Goal: Information Seeking & Learning: Learn about a topic

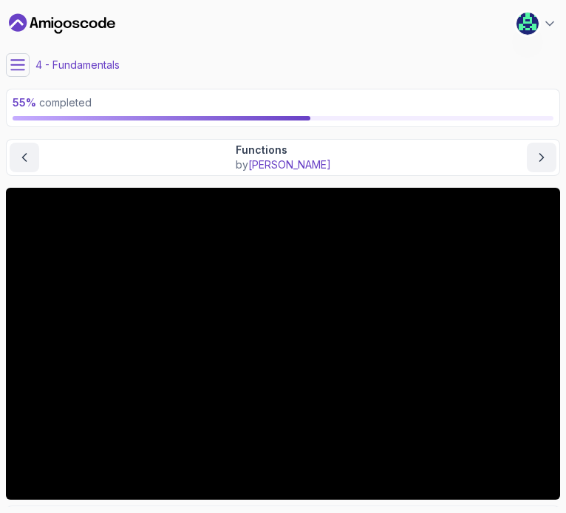
scroll to position [126, 0]
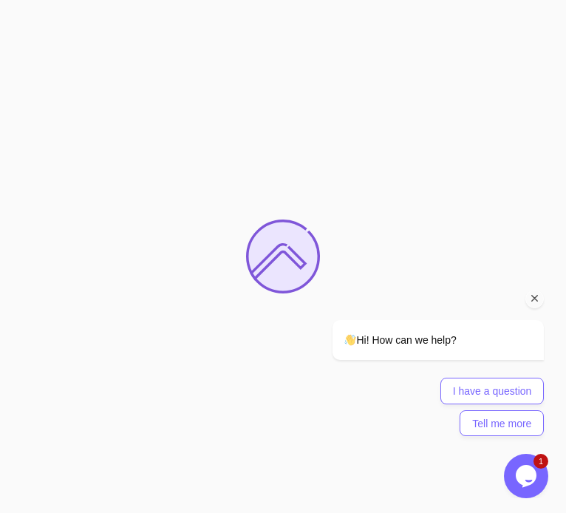
click at [538, 302] on icon "Chat attention grabber" at bounding box center [534, 298] width 13 height 13
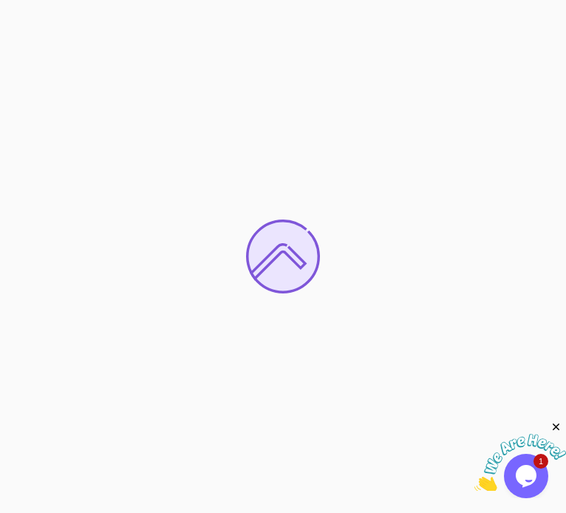
click at [558, 425] on icon "Close" at bounding box center [556, 426] width 13 height 13
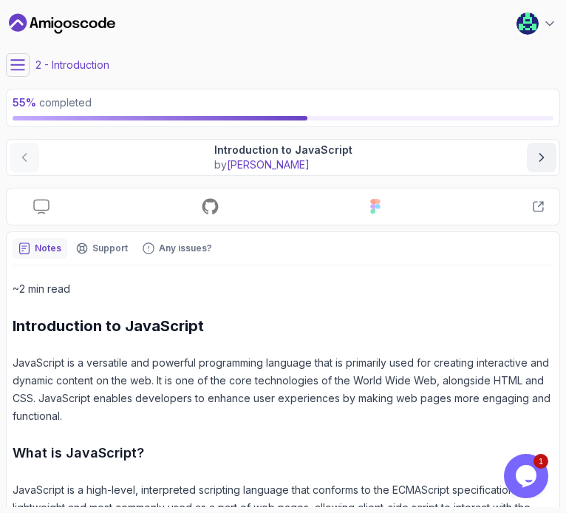
click at [0, 67] on section "55 % completed 1 - Introduction 1 - Introduction to JavaScript Text 2 - Related…" at bounding box center [283, 256] width 566 height 513
click at [7, 67] on button at bounding box center [18, 65] width 24 height 24
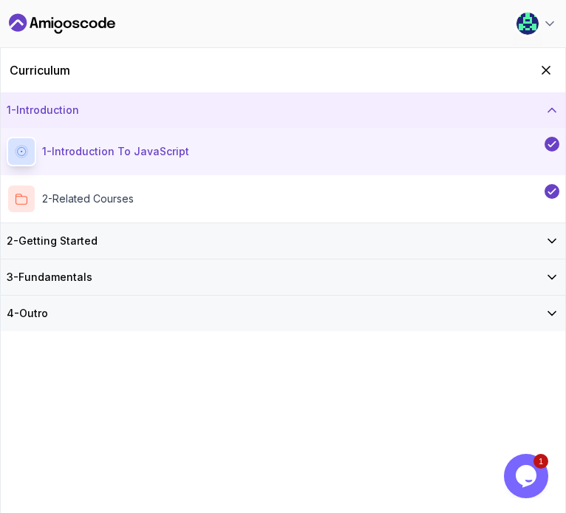
click at [526, 282] on div "3 - Fundamentals" at bounding box center [283, 277] width 552 height 15
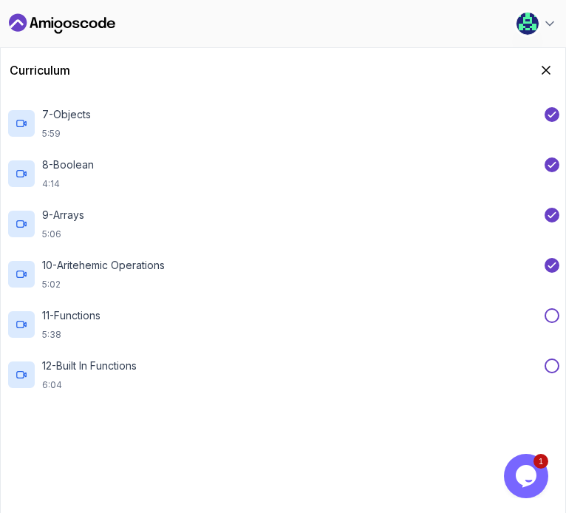
scroll to position [492, 0]
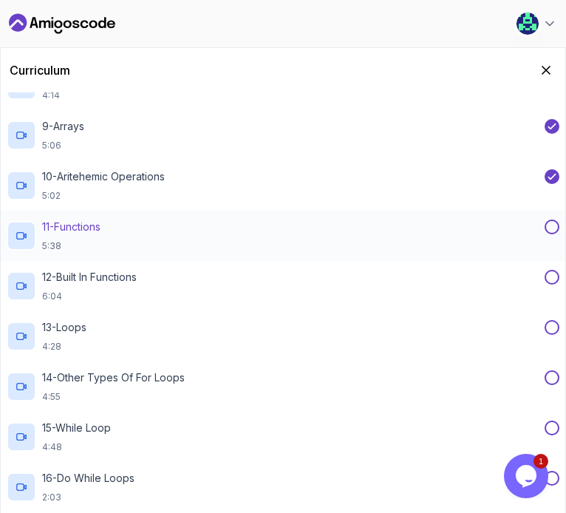
click at [187, 224] on div "11 - Functions 5:38" at bounding box center [274, 235] width 535 height 32
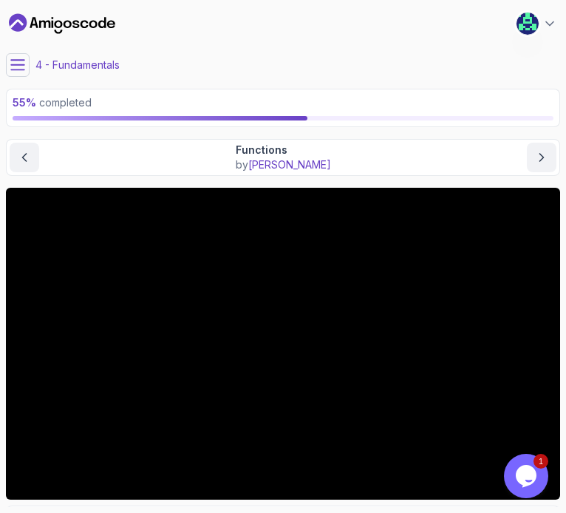
scroll to position [98, 0]
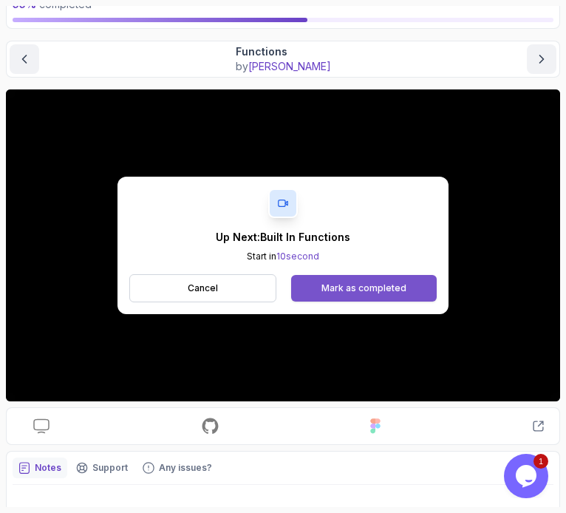
click at [359, 291] on div "Mark as completed" at bounding box center [363, 288] width 85 height 12
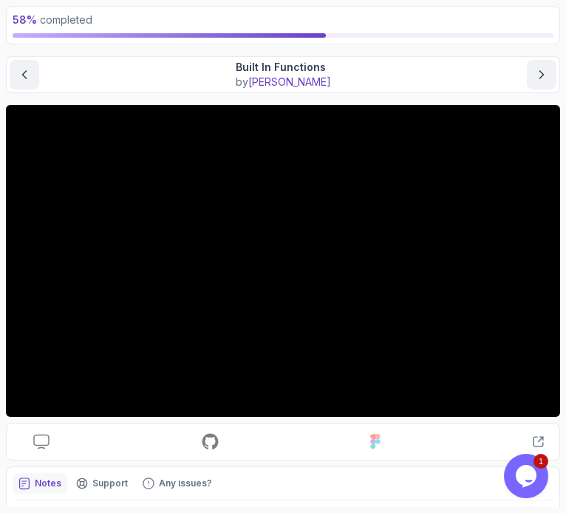
scroll to position [98, 0]
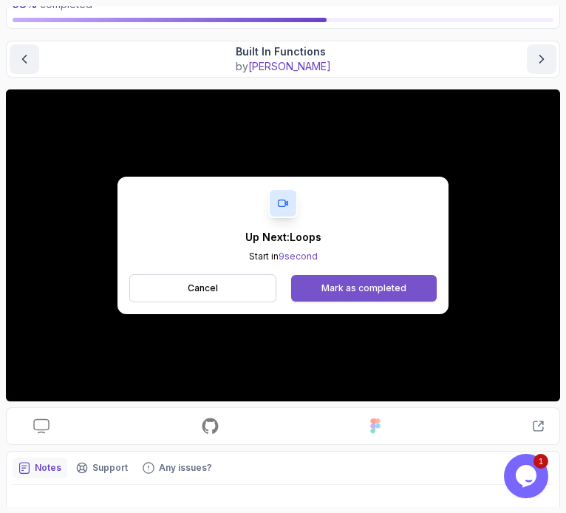
click at [393, 295] on button "Mark as completed" at bounding box center [364, 288] width 146 height 27
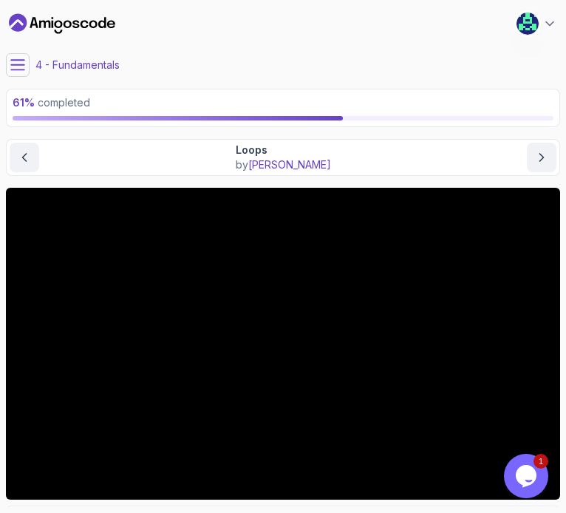
scroll to position [154, 0]
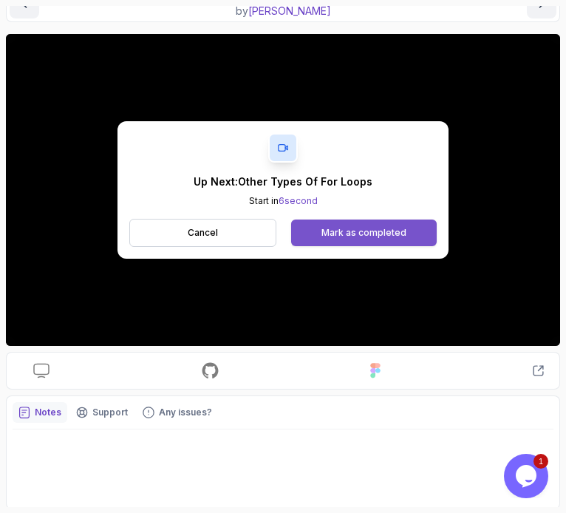
click at [340, 222] on button "Mark as completed" at bounding box center [364, 232] width 146 height 27
click at [355, 227] on div "Mark as completed" at bounding box center [363, 233] width 85 height 12
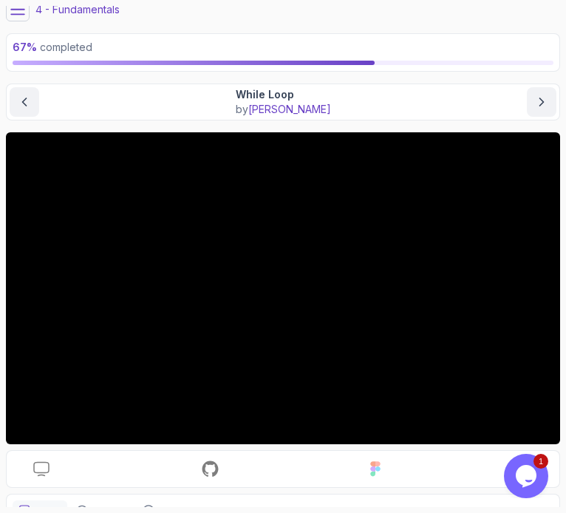
scroll to position [154, 0]
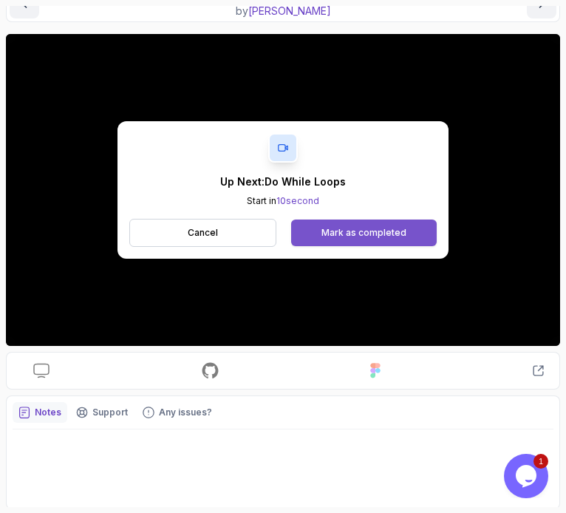
click at [365, 220] on button "Mark as completed" at bounding box center [364, 232] width 146 height 27
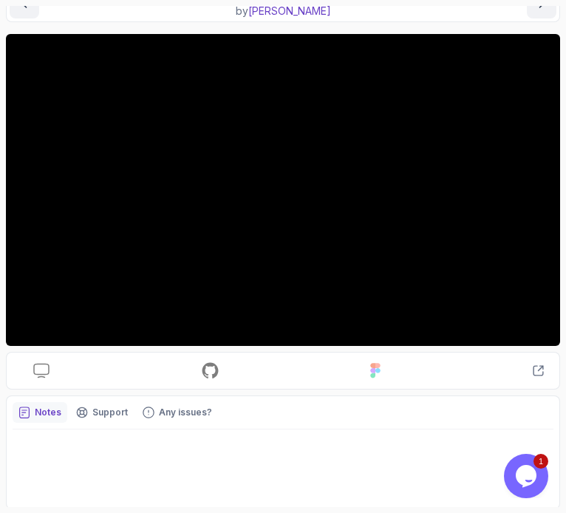
scroll to position [55, 0]
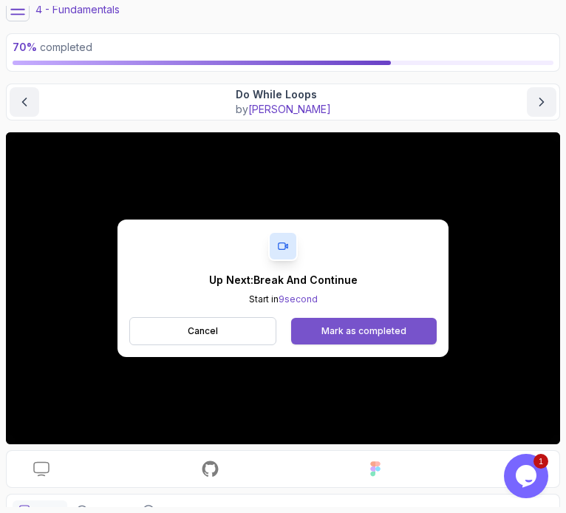
click at [382, 325] on div "Mark as completed" at bounding box center [363, 331] width 85 height 12
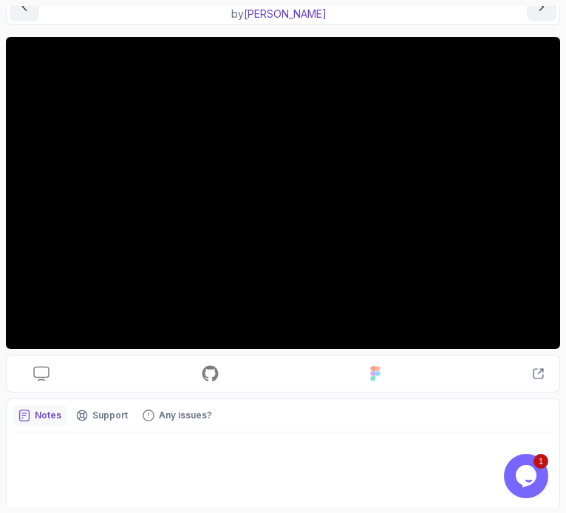
scroll to position [154, 0]
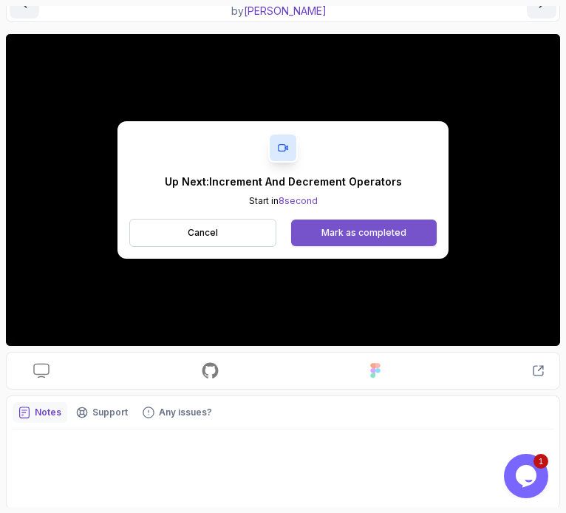
click at [371, 227] on div "Mark as completed" at bounding box center [363, 233] width 85 height 12
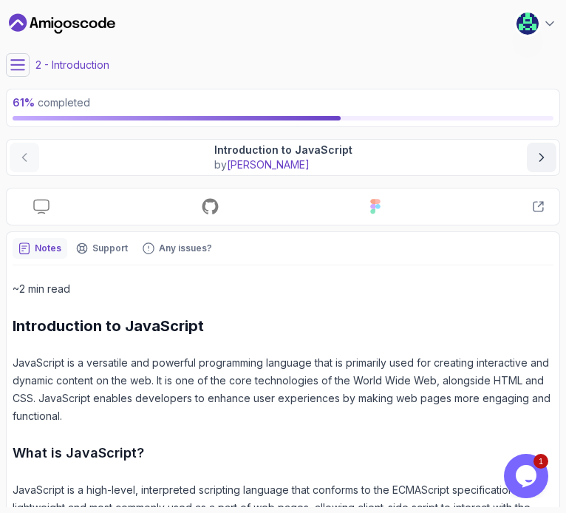
click at [46, 27] on icon "Dashboard" at bounding box center [62, 24] width 106 height 24
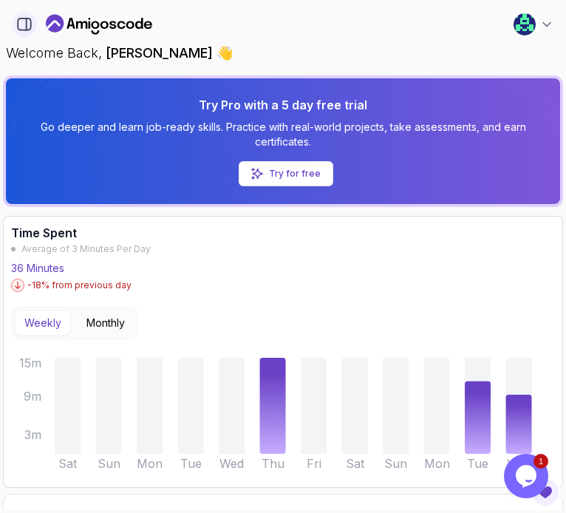
click at [23, 26] on icon "button" at bounding box center [24, 24] width 16 height 16
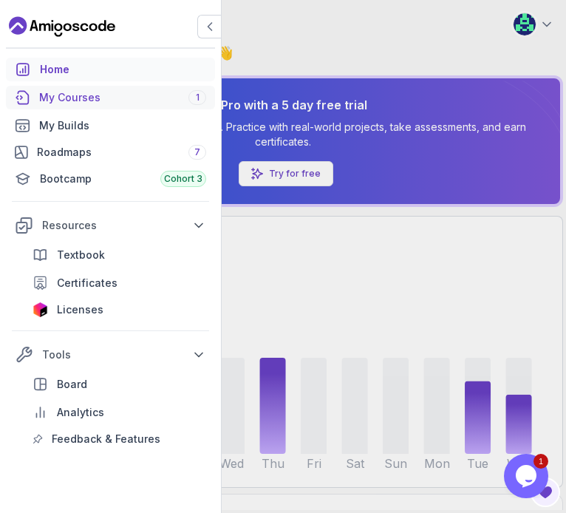
click at [95, 101] on div "My Courses 1" at bounding box center [122, 97] width 167 height 15
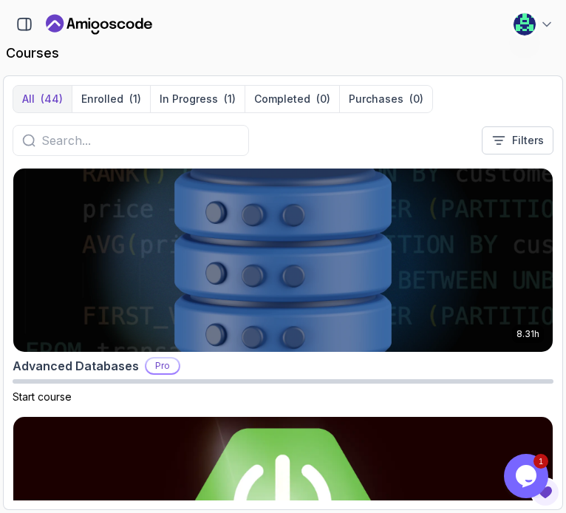
click at [213, 135] on input "text" at bounding box center [140, 140] width 198 height 18
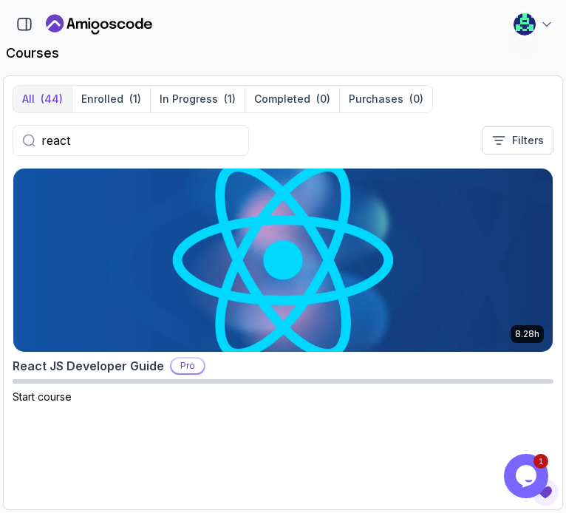
type input "react"
